Goal: Transaction & Acquisition: Purchase product/service

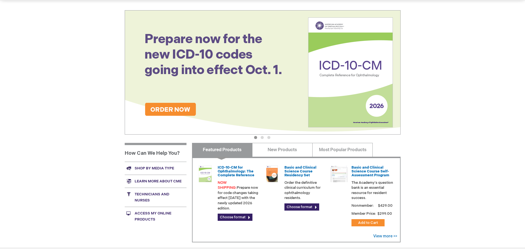
scroll to position [56, 0]
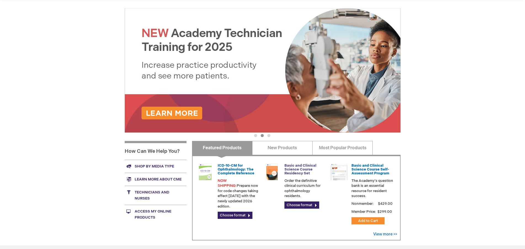
click at [307, 166] on link "Basic and Clinical Science Course Residency Set" at bounding box center [301, 169] width 32 height 12
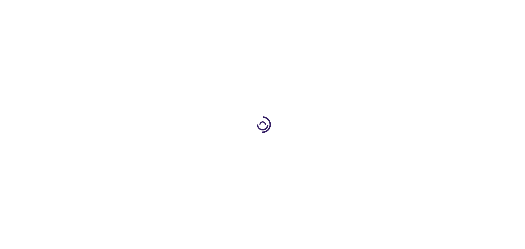
type input "0"
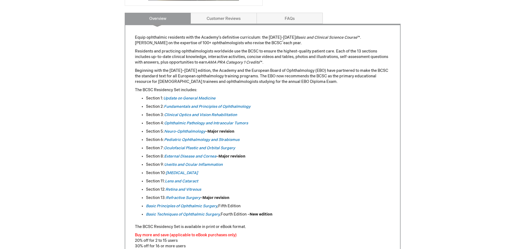
scroll to position [225, 0]
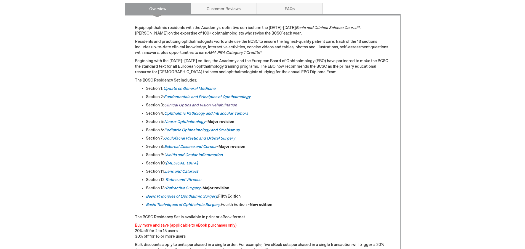
click at [193, 106] on link "Clinical Optics and Vision Rehabilitation" at bounding box center [200, 105] width 73 height 5
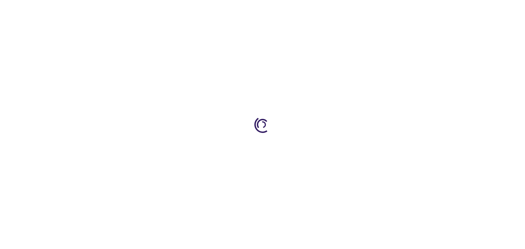
type input "0"
